Goal: Register for event/course

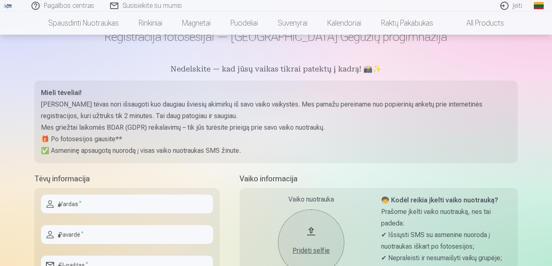
scroll to position [48, 0]
click at [98, 206] on input "text" at bounding box center [127, 203] width 172 height 19
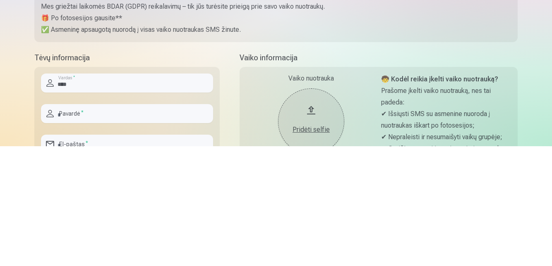
type input "****"
click at [94, 237] on input "text" at bounding box center [127, 233] width 172 height 19
type input "**********"
click at [95, 264] on input "email" at bounding box center [127, 264] width 172 height 19
type input "**********"
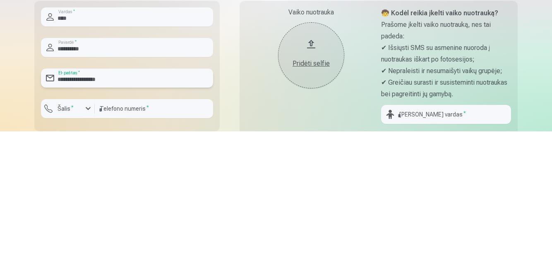
scroll to position [100, 0]
click at [89, 244] on div "button" at bounding box center [88, 243] width 10 height 10
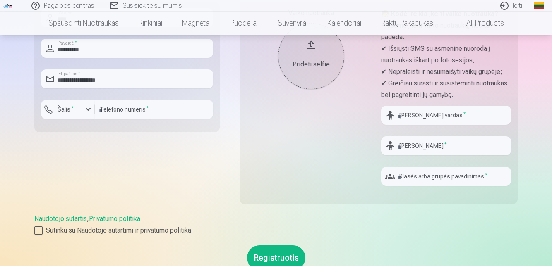
scroll to position [234, 0]
click at [82, 109] on div "button" at bounding box center [70, 110] width 25 height 8
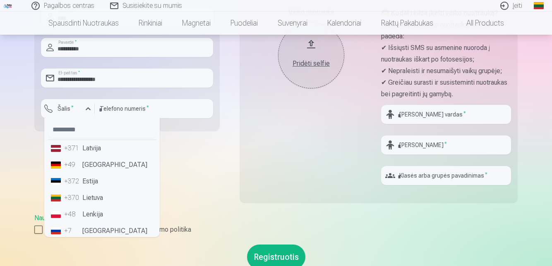
click at [76, 198] on div "+370" at bounding box center [72, 198] width 17 height 10
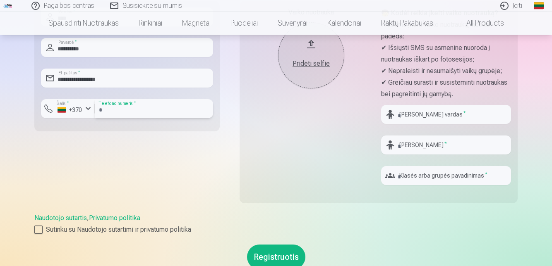
click at [133, 108] on input "number" at bounding box center [154, 108] width 118 height 19
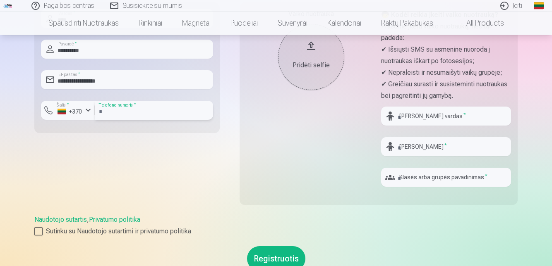
scroll to position [233, 0]
type input "********"
click at [417, 118] on input "text" at bounding box center [446, 116] width 130 height 19
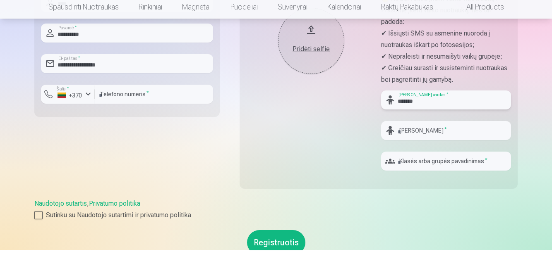
type input "*******"
click at [418, 150] on input "text" at bounding box center [446, 146] width 130 height 19
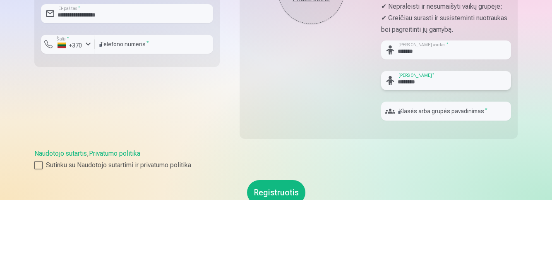
type input "********"
click at [450, 179] on input "text" at bounding box center [446, 177] width 130 height 19
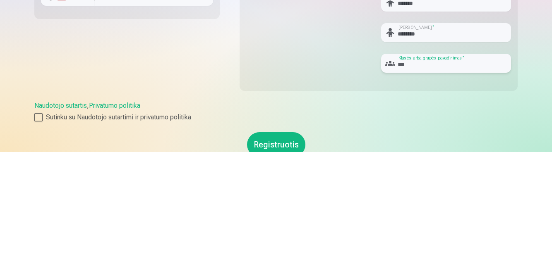
scroll to position [232, 0]
type input "***"
click at [41, 234] on div at bounding box center [38, 232] width 8 height 8
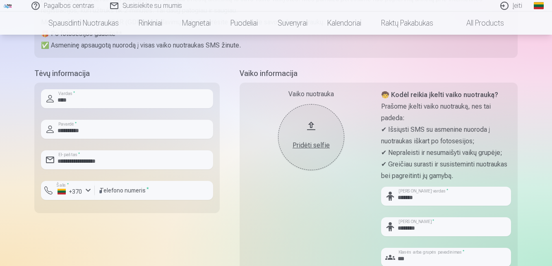
scroll to position [151, 0]
click at [309, 147] on div "Pridėti selfie" at bounding box center [311, 147] width 50 height 10
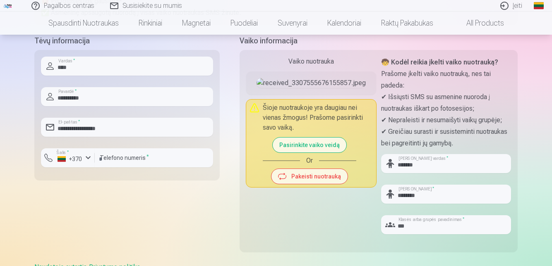
scroll to position [186, 0]
click at [312, 152] on button "Pasirinkite vaiko veidą" at bounding box center [310, 144] width 74 height 15
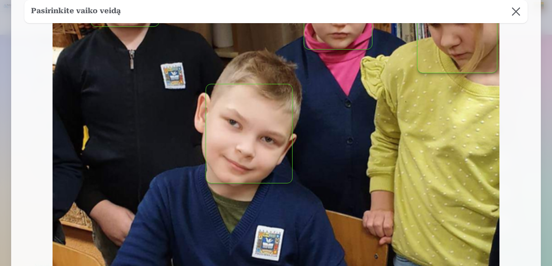
scroll to position [281, 0]
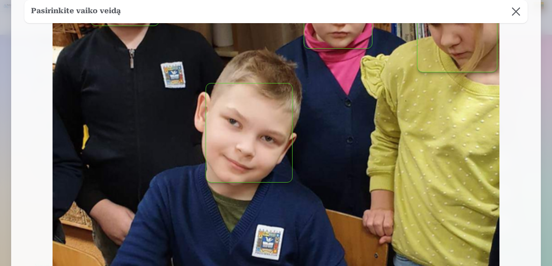
click at [247, 132] on button "button" at bounding box center [249, 133] width 86 height 99
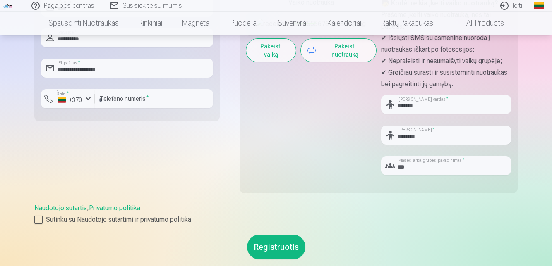
scroll to position [245, 0]
click at [276, 247] on button "Registruotis" at bounding box center [276, 247] width 58 height 25
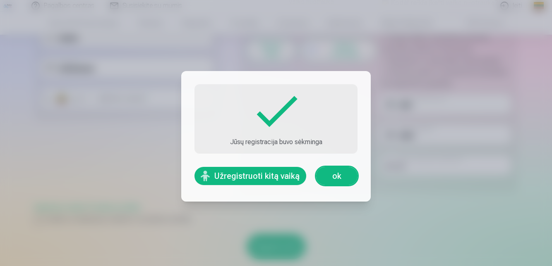
click at [334, 185] on link "ok" at bounding box center [336, 176] width 41 height 18
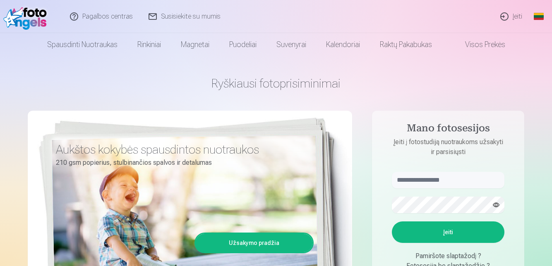
click at [146, 46] on link "Rinkiniai" at bounding box center [148, 44] width 43 height 23
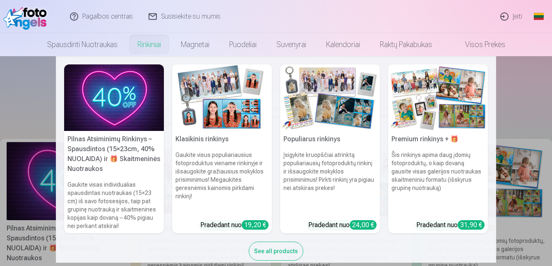
click at [194, 41] on link "Magnetai" at bounding box center [195, 44] width 48 height 23
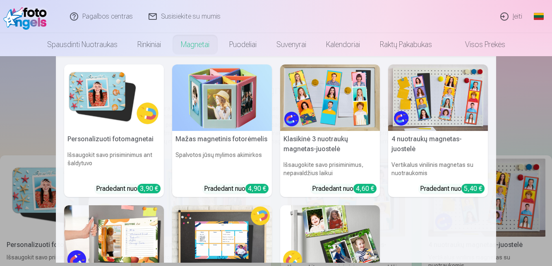
click at [240, 46] on link "Puodeliai" at bounding box center [242, 44] width 47 height 23
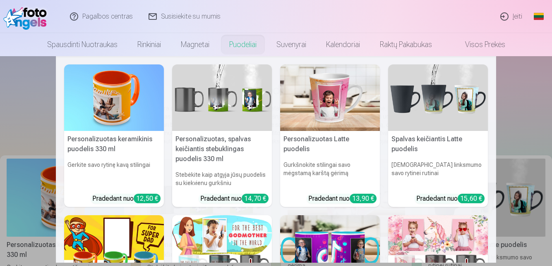
click at [289, 47] on link "Suvenyrai" at bounding box center [291, 44] width 50 height 23
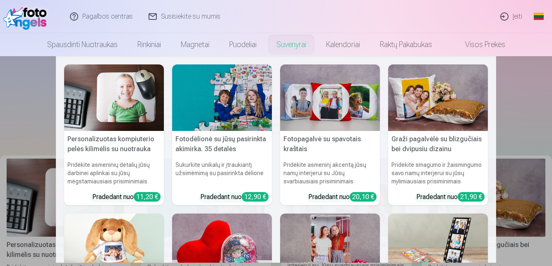
click at [343, 47] on link "Kalendoriai" at bounding box center [343, 44] width 54 height 23
